Goal: Book appointment/travel/reservation

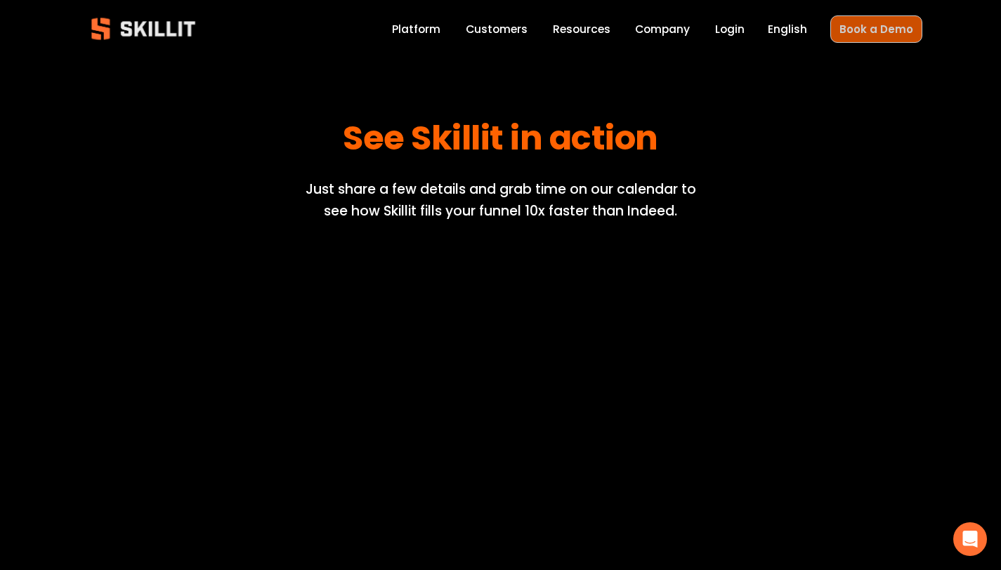
click at [877, 30] on link "Book a Demo" at bounding box center [876, 28] width 92 height 27
click at [436, 30] on link "Platform" at bounding box center [416, 29] width 48 height 19
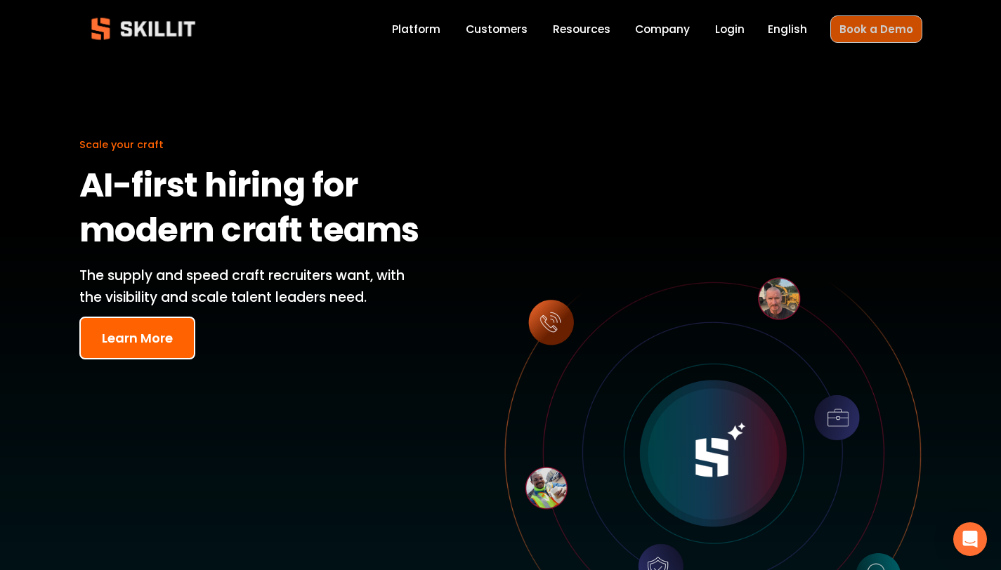
click at [882, 25] on link "Book a Demo" at bounding box center [876, 28] width 92 height 27
